Goal: Information Seeking & Learning: Learn about a topic

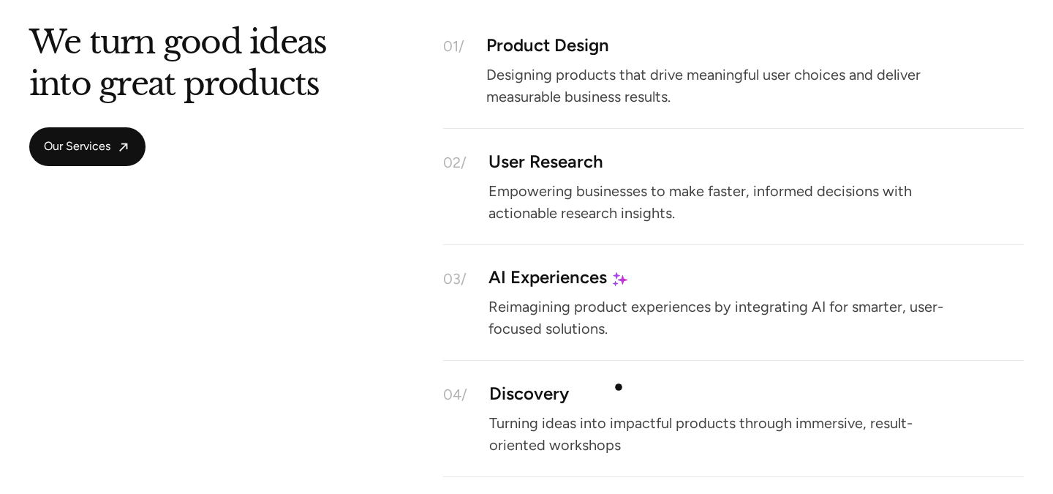
scroll to position [1997, 0]
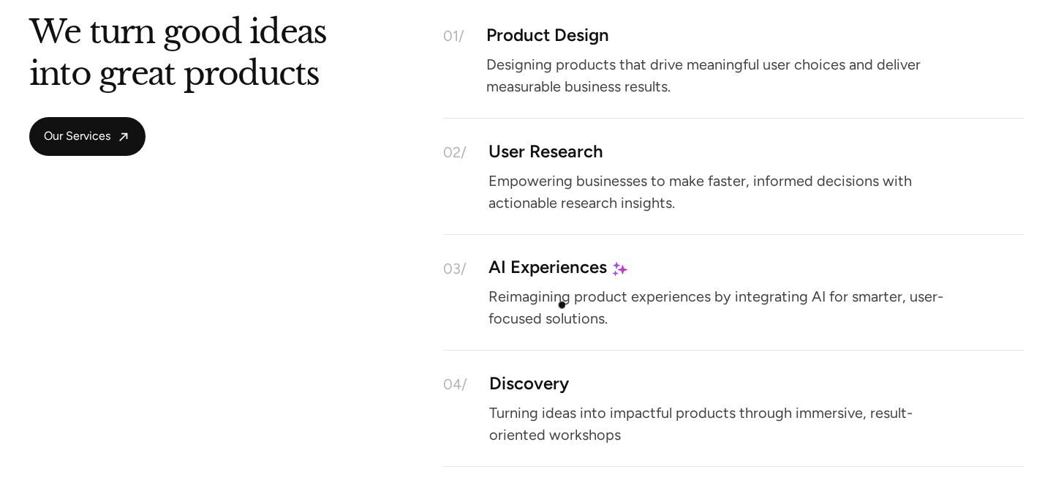
click at [560, 302] on p "Reimagining product experiences by integrating AI for smarter, user-focused sol…" at bounding box center [725, 307] width 475 height 32
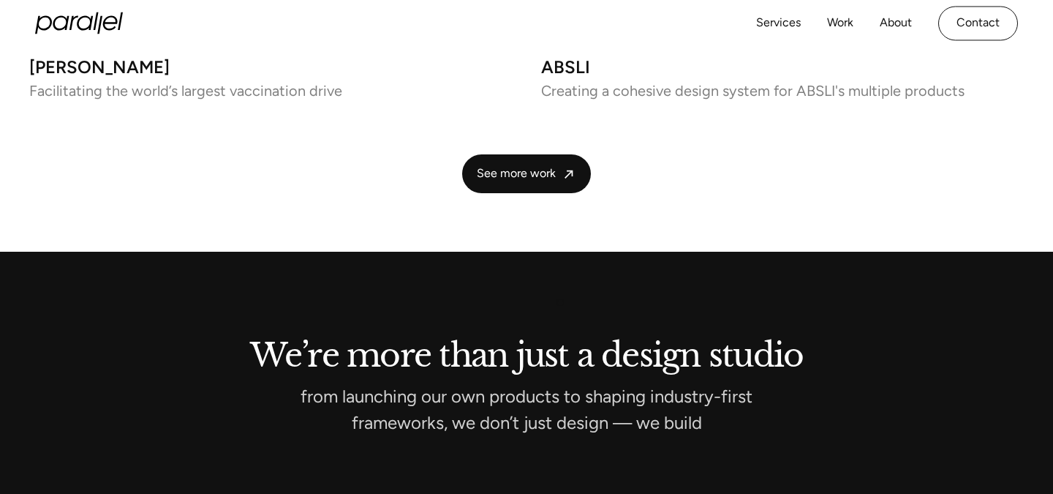
scroll to position [3916, 0]
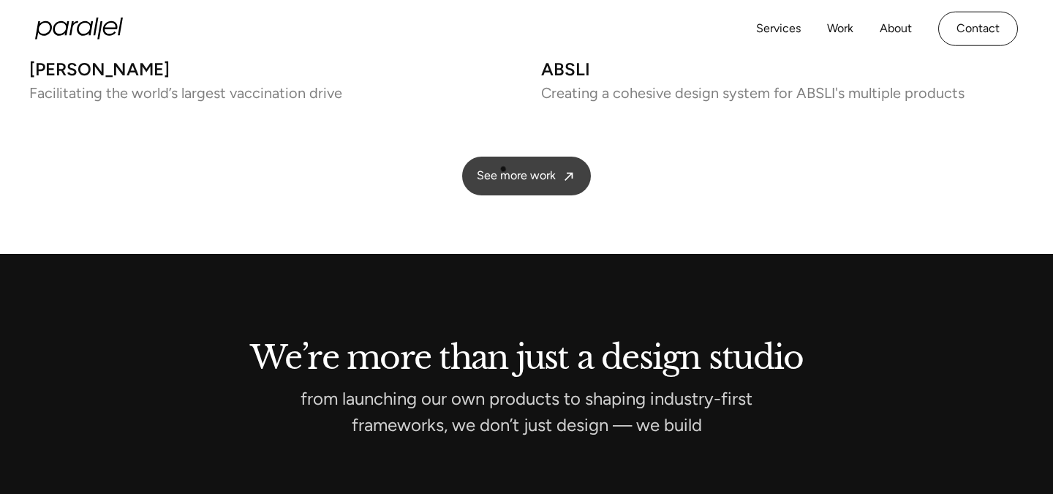
click at [503, 167] on link "See more work" at bounding box center [526, 175] width 129 height 39
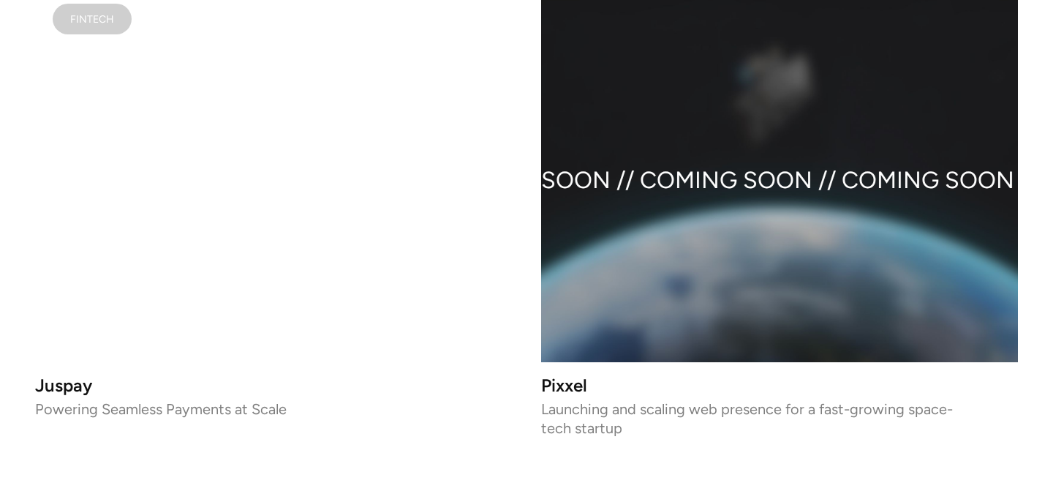
scroll to position [1649, 0]
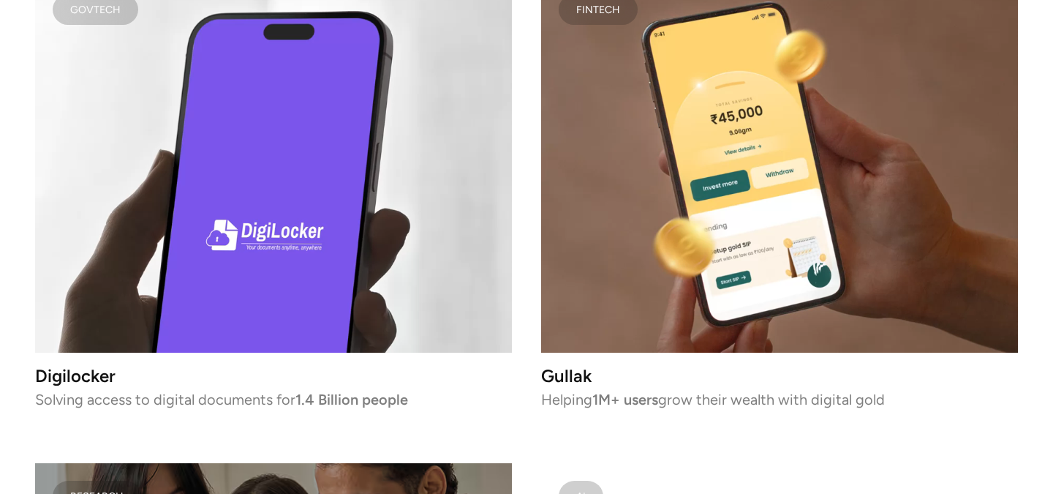
scroll to position [4065, 0]
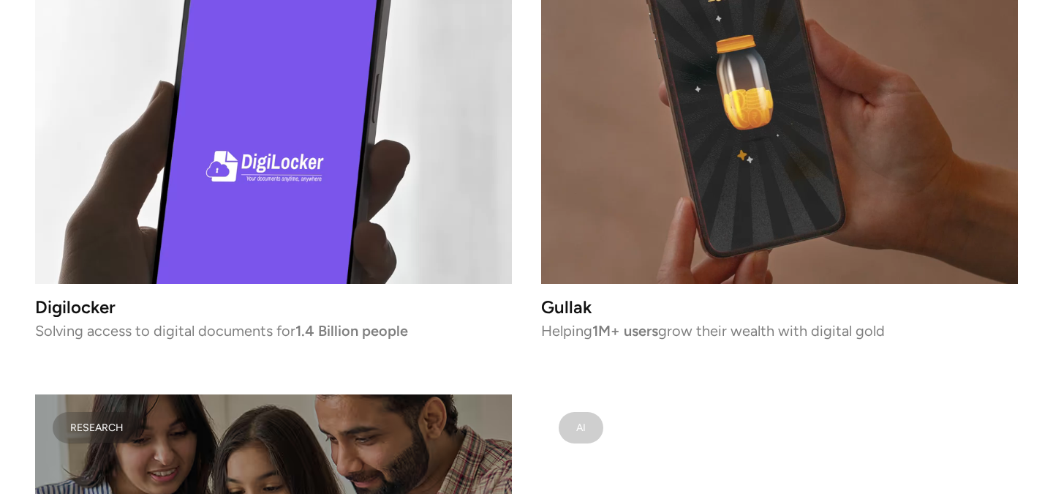
click at [657, 189] on video at bounding box center [779, 96] width 477 height 376
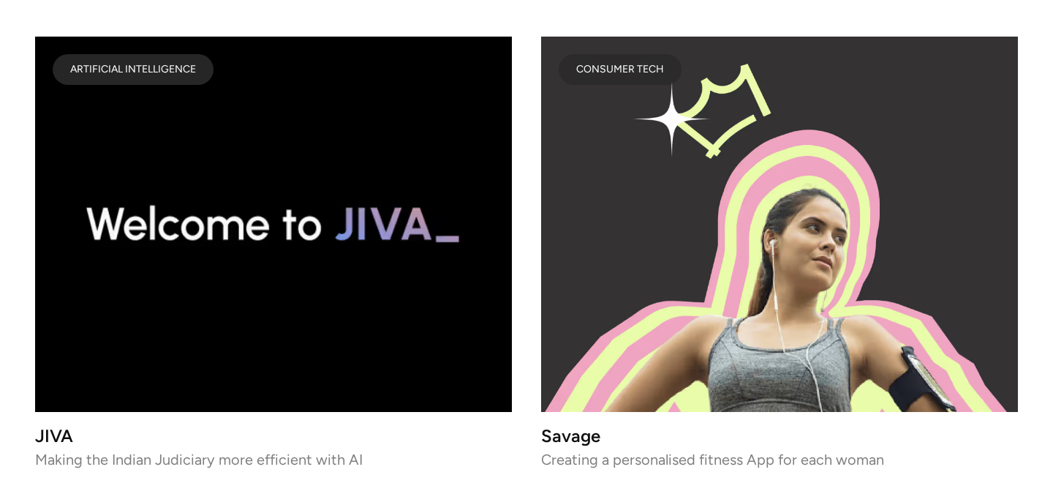
scroll to position [5902, 0]
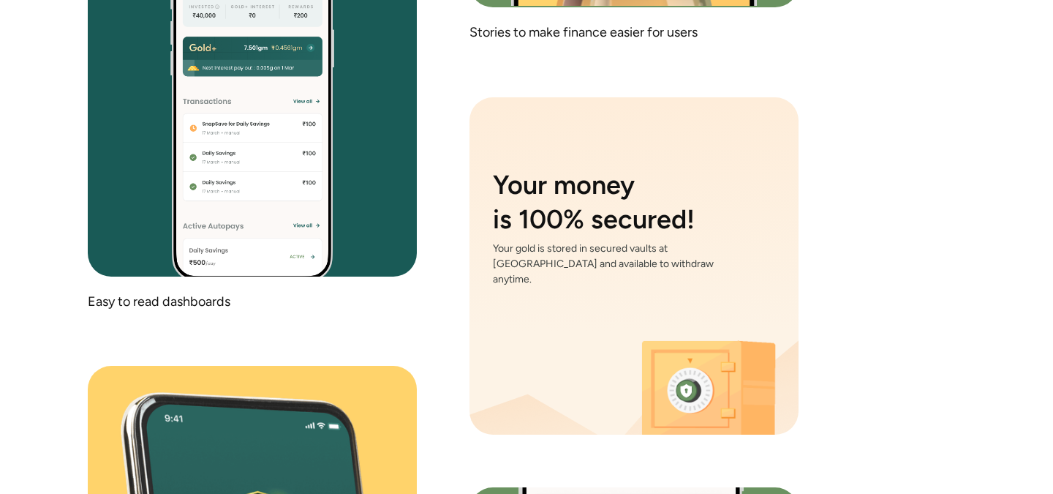
scroll to position [8256, 0]
